Goal: Task Accomplishment & Management: Complete application form

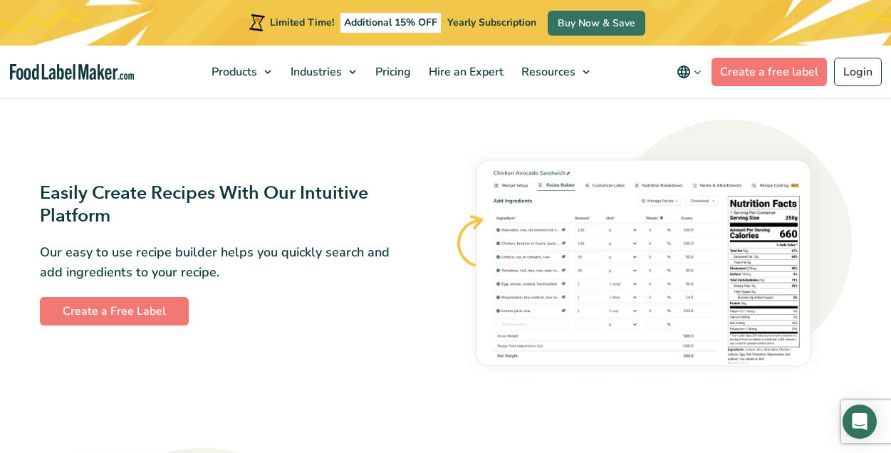
scroll to position [743, 0]
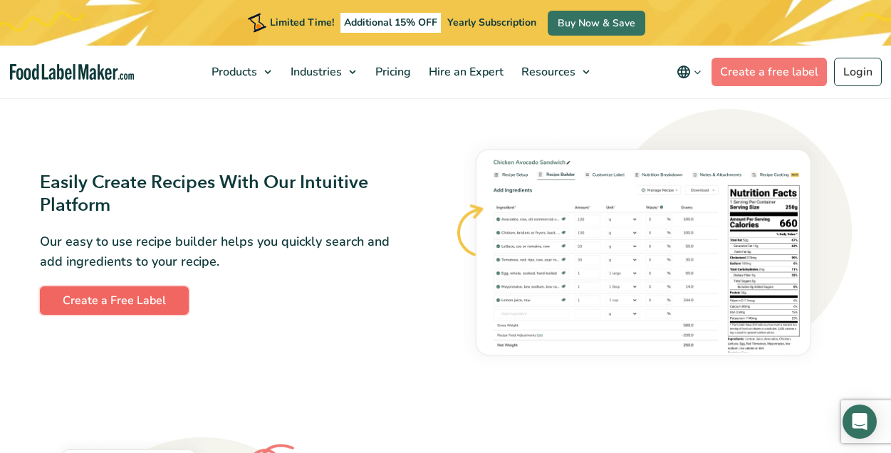
click at [161, 299] on link "Create a Free Label" at bounding box center [114, 300] width 149 height 28
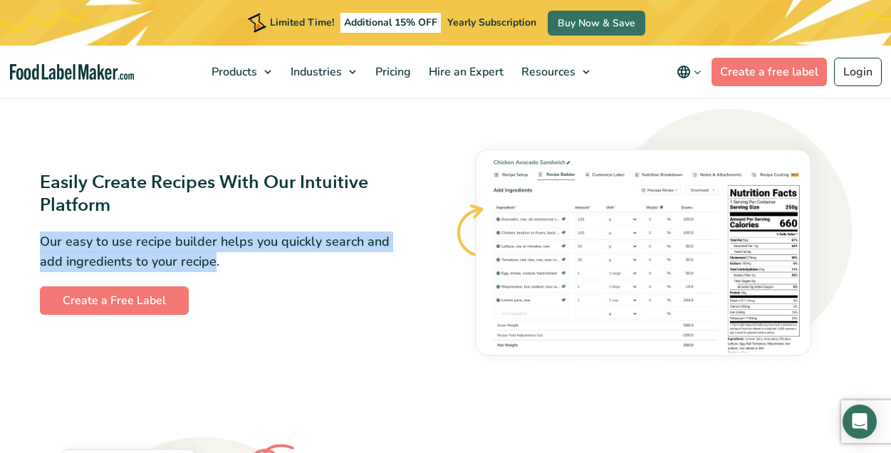
drag, startPoint x: 342, startPoint y: 211, endPoint x: 212, endPoint y: 261, distance: 138.6
click at [212, 261] on div "Easily Create Recipes With Our Intuitive Platform Our easy to use recipe builde…" at bounding box center [238, 243] width 397 height 145
drag, startPoint x: 212, startPoint y: 261, endPoint x: 150, endPoint y: 304, distance: 75.6
click at [150, 304] on link "Create a Free Label" at bounding box center [114, 300] width 149 height 28
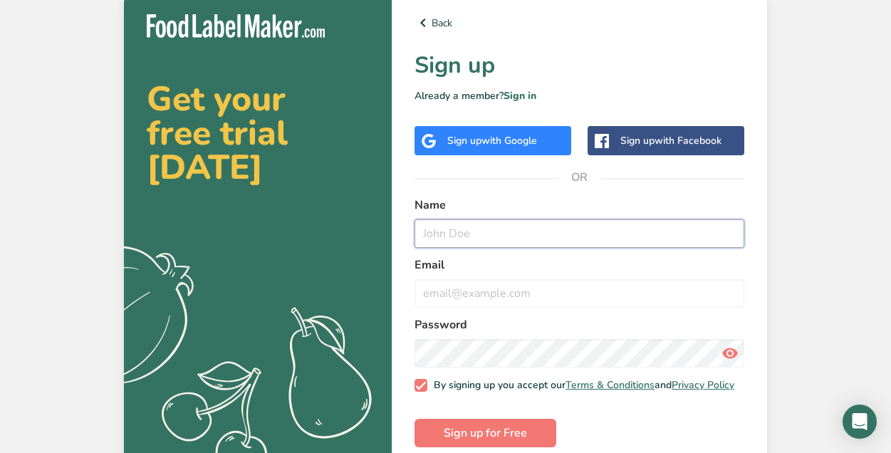
click at [450, 236] on input "text" at bounding box center [579, 233] width 330 height 28
type input "[PERSON_NAME]"
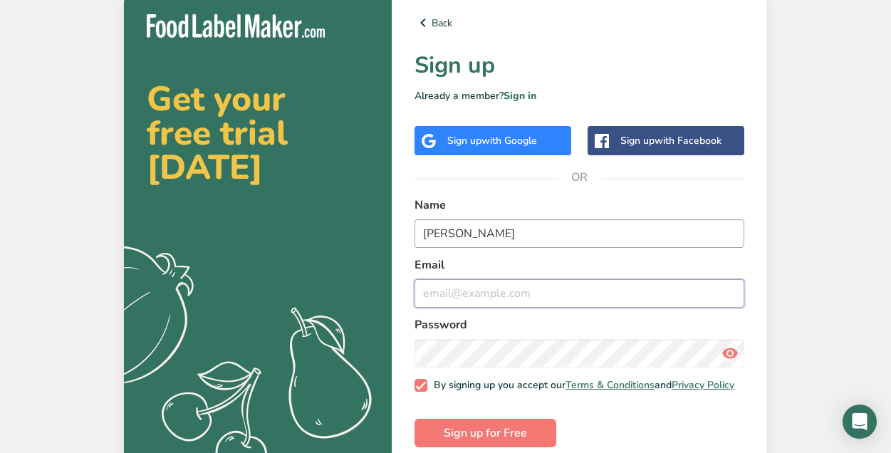
type input "tamtet4@aol.com"
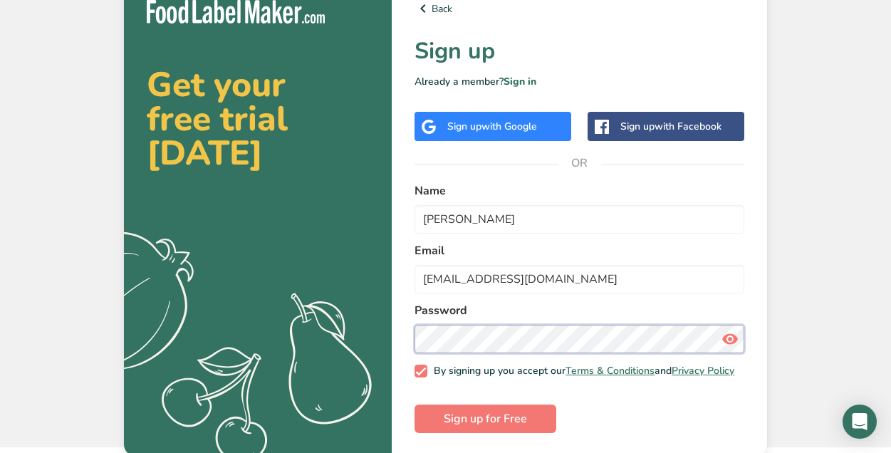
scroll to position [25, 0]
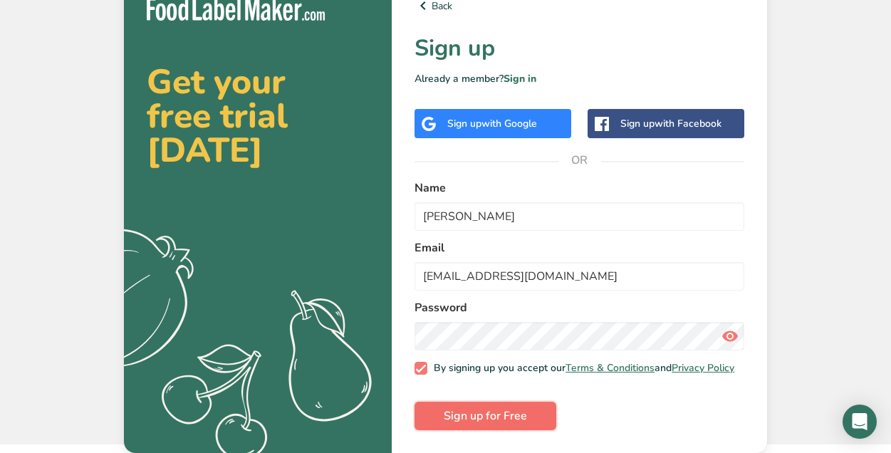
click at [465, 409] on span "Sign up for Free" at bounding box center [485, 415] width 83 height 17
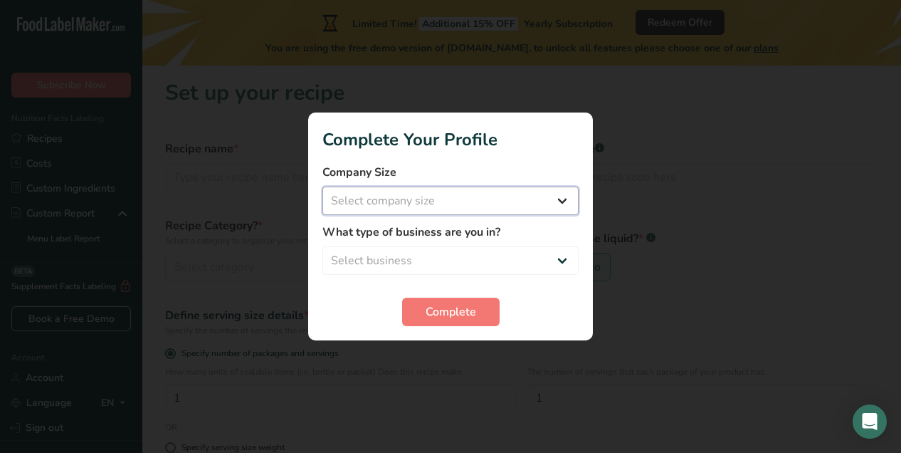
click at [565, 199] on select "Select company size Fewer than 10 Employees 10 to 50 Employees 51 to 500 Employ…" at bounding box center [450, 201] width 256 height 28
select select "1"
click at [322, 187] on select "Select company size Fewer than 10 Employees 10 to 50 Employees 51 to 500 Employ…" at bounding box center [450, 201] width 256 height 28
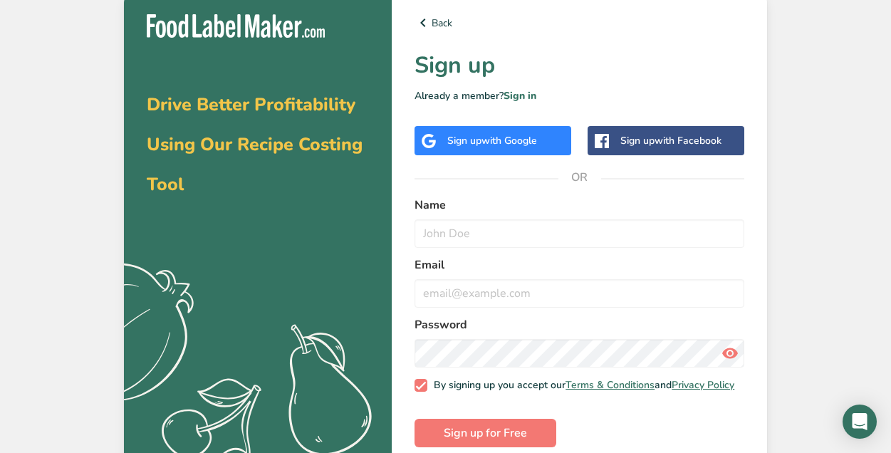
scroll to position [25, 0]
